Goal: Task Accomplishment & Management: Complete application form

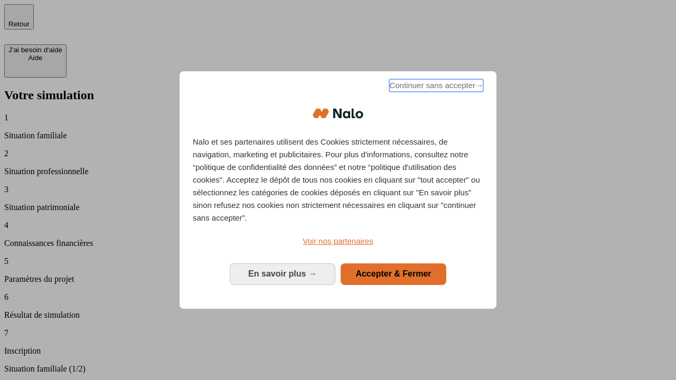
click at [435, 87] on span "Continuer sans accepter →" at bounding box center [436, 85] width 94 height 13
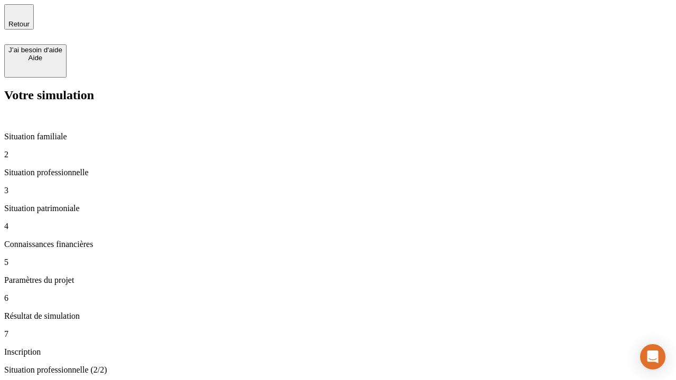
type input "30 000"
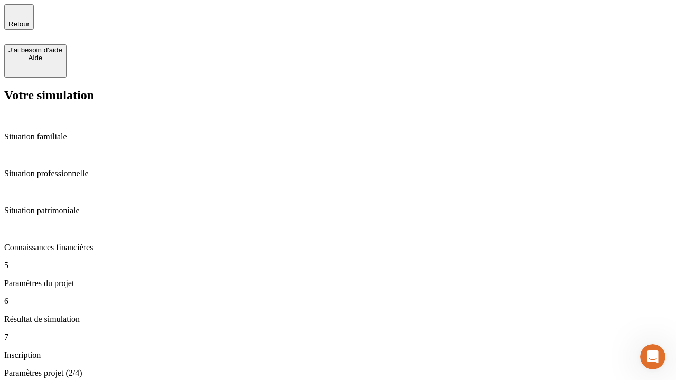
type input "25"
type input "64"
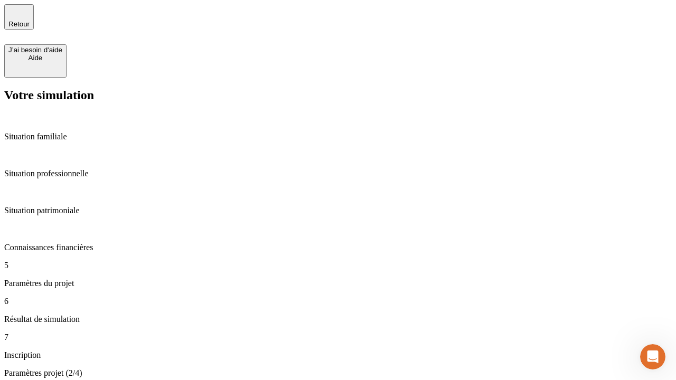
type input "1 000"
type input "640"
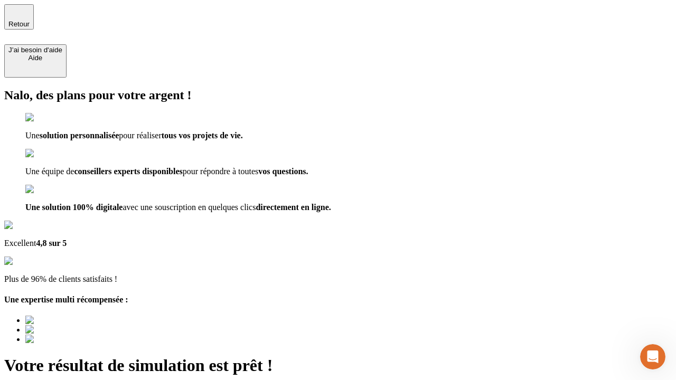
type input "[EMAIL_ADDRESS][PERSON_NAME][DOMAIN_NAME]"
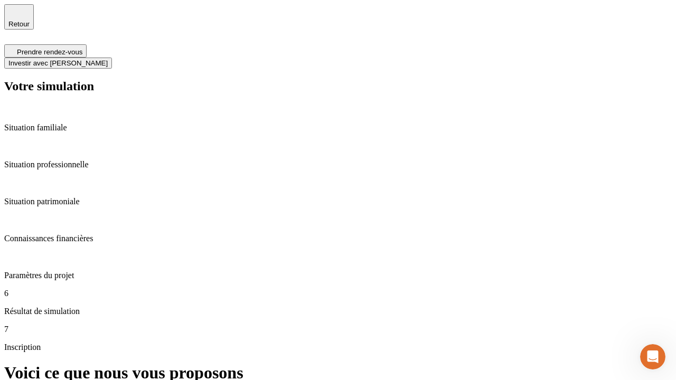
click at [108, 59] on span "Investir avec [PERSON_NAME]" at bounding box center [57, 63] width 99 height 8
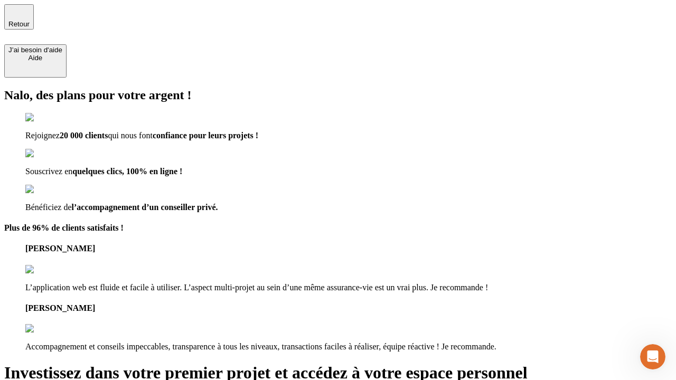
type input "[EMAIL_ADDRESS][PERSON_NAME][DOMAIN_NAME]"
